Goal: Information Seeking & Learning: Learn about a topic

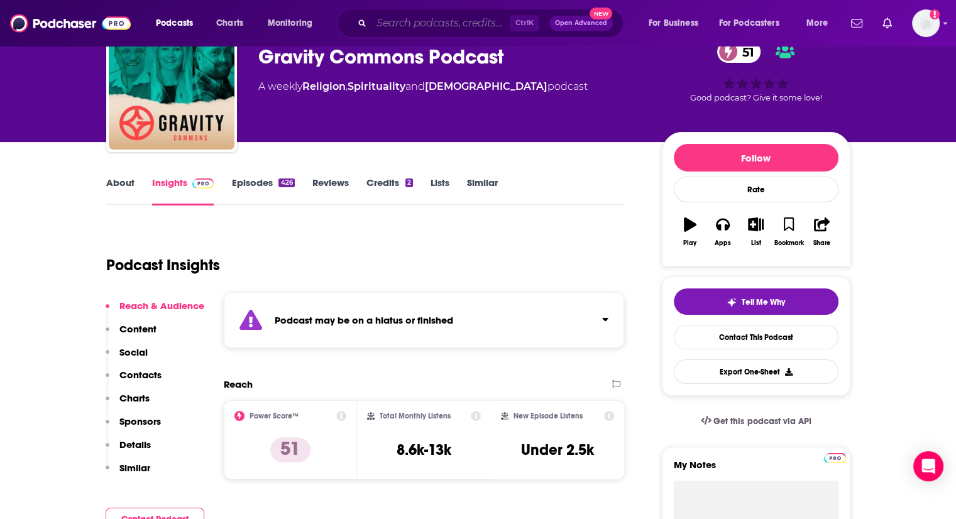
click at [430, 19] on input "Search podcasts, credits, & more..." at bounding box center [440, 23] width 138 height 20
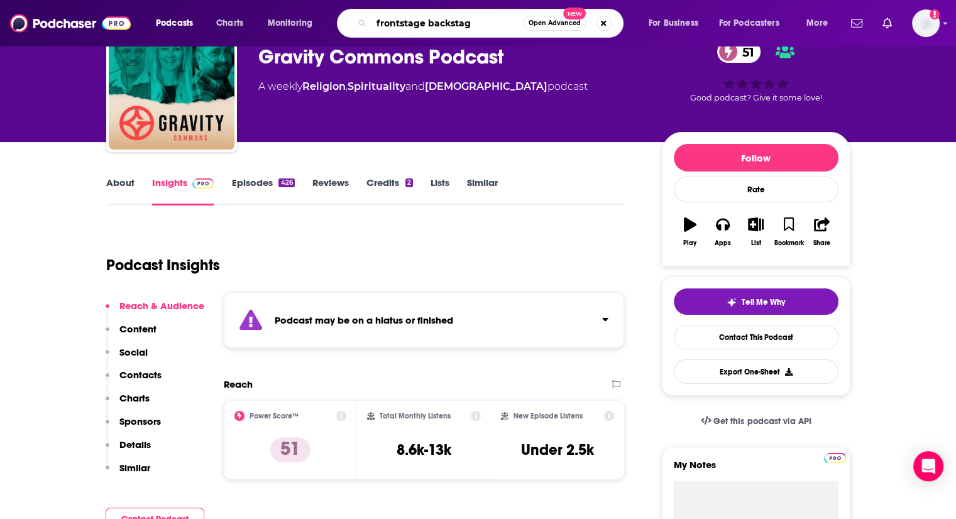
type input "frontstage backstage"
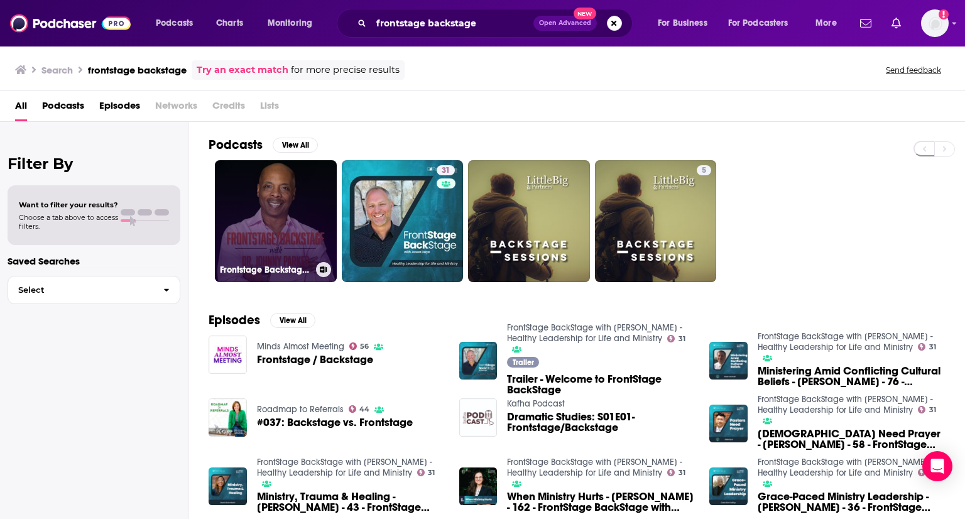
click at [276, 219] on link "Frontstage Backstage with [PERSON_NAME]" at bounding box center [276, 221] width 122 height 122
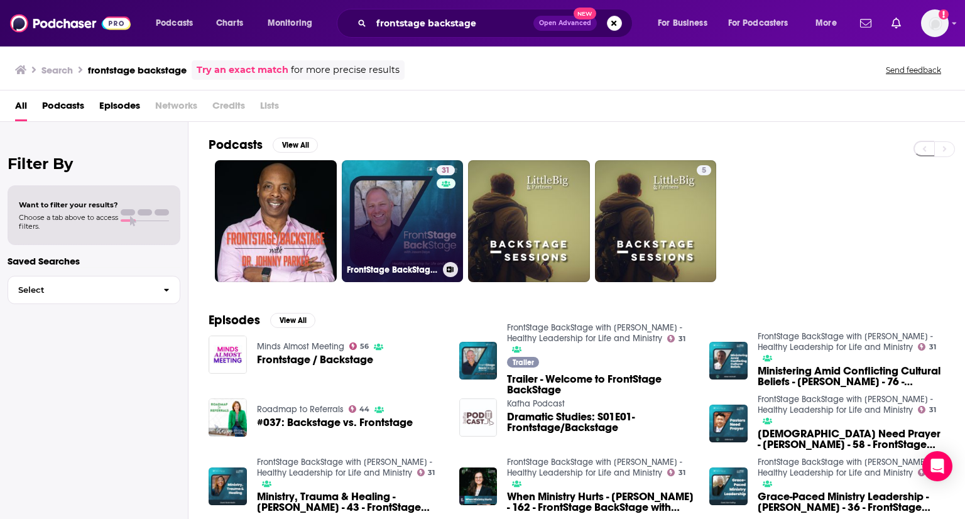
click at [413, 202] on link "31 FrontStage BackStage with [PERSON_NAME] - Healthy Leadership for Life and Mi…" at bounding box center [403, 221] width 122 height 122
